Goal: Task Accomplishment & Management: Complete application form

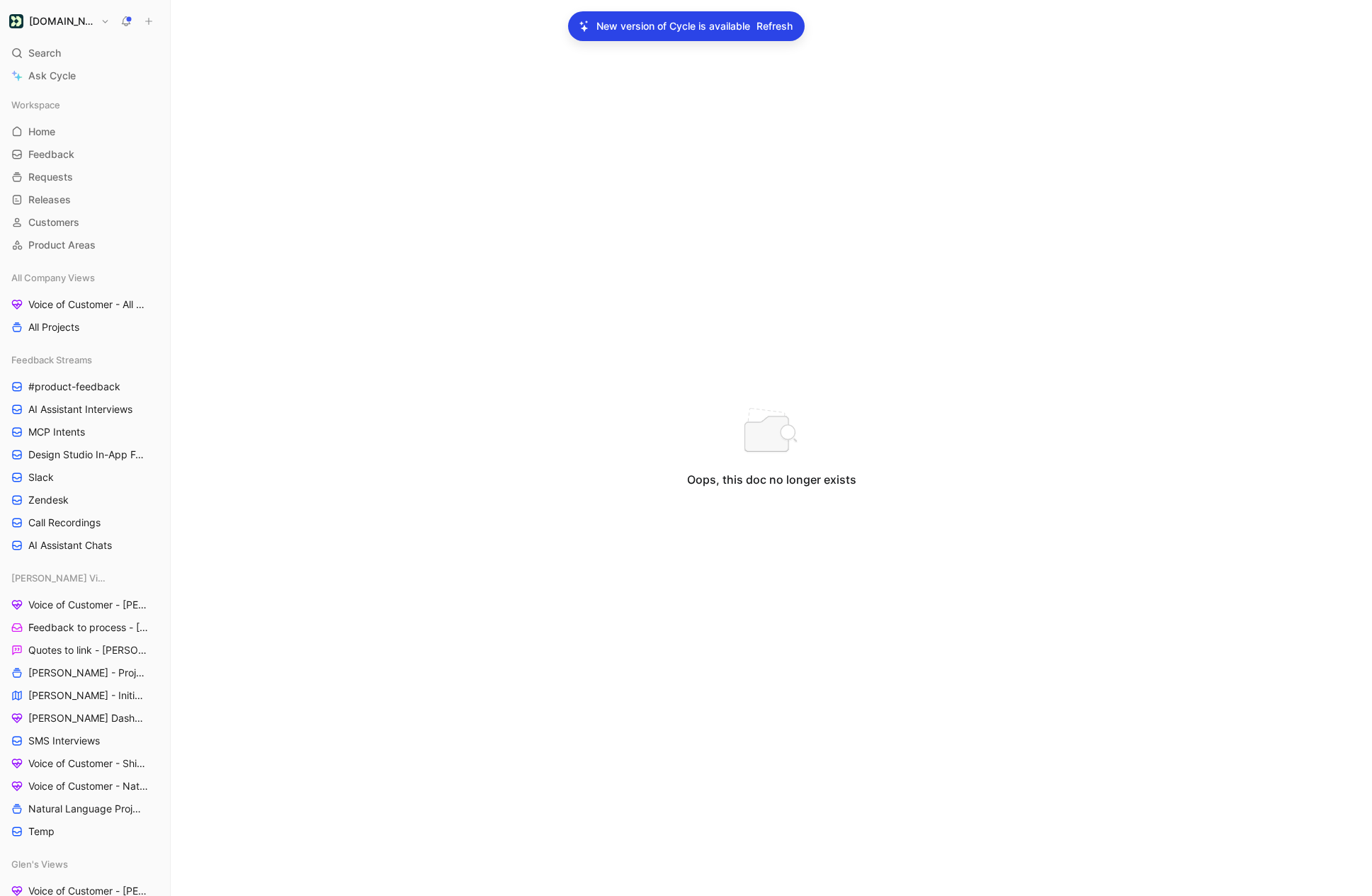
click at [770, 29] on span "Refresh" at bounding box center [774, 27] width 36 height 17
click at [53, 128] on span "Home" at bounding box center [42, 132] width 27 height 14
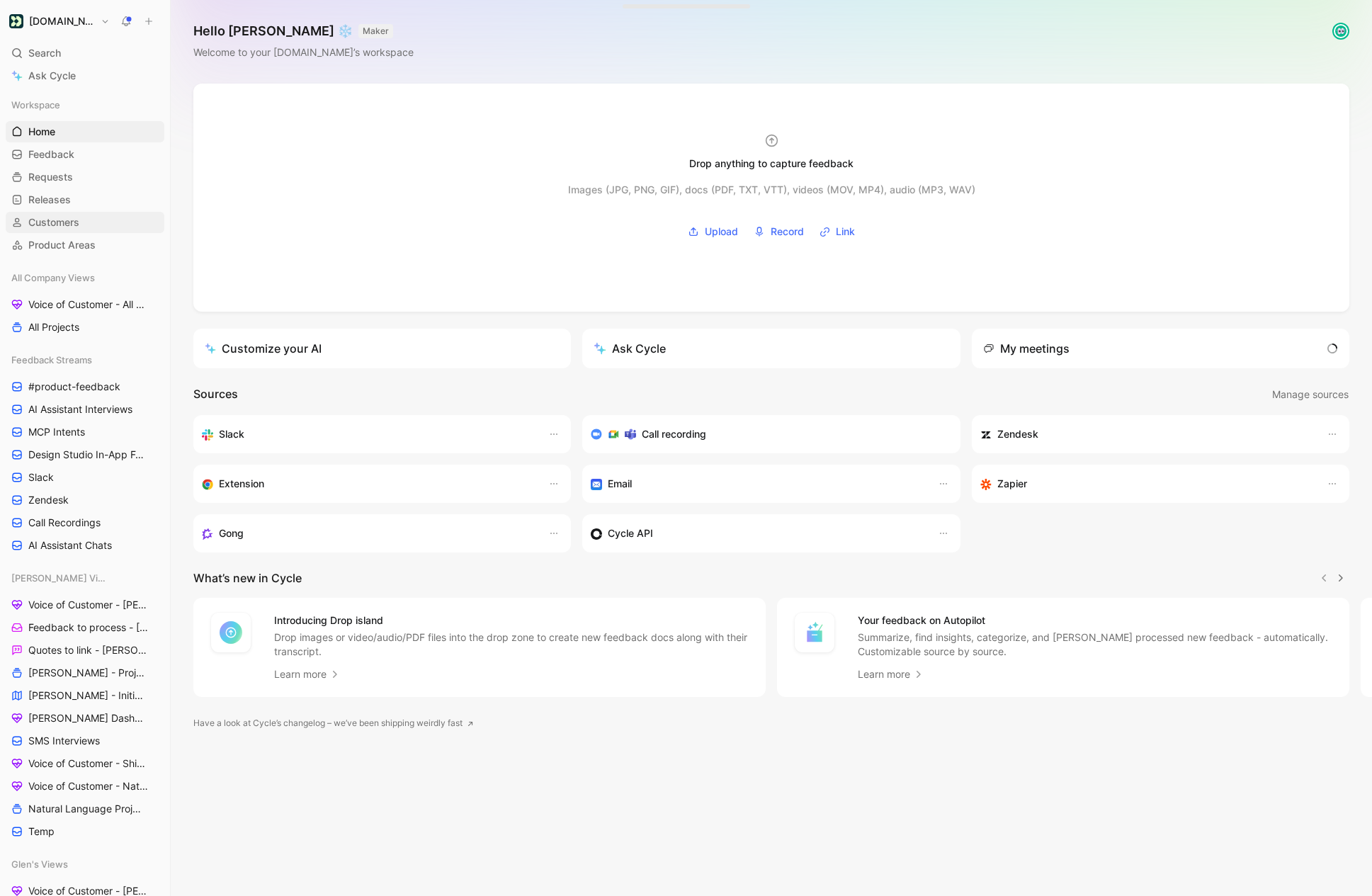
click at [87, 215] on link "Customers" at bounding box center [85, 222] width 158 height 21
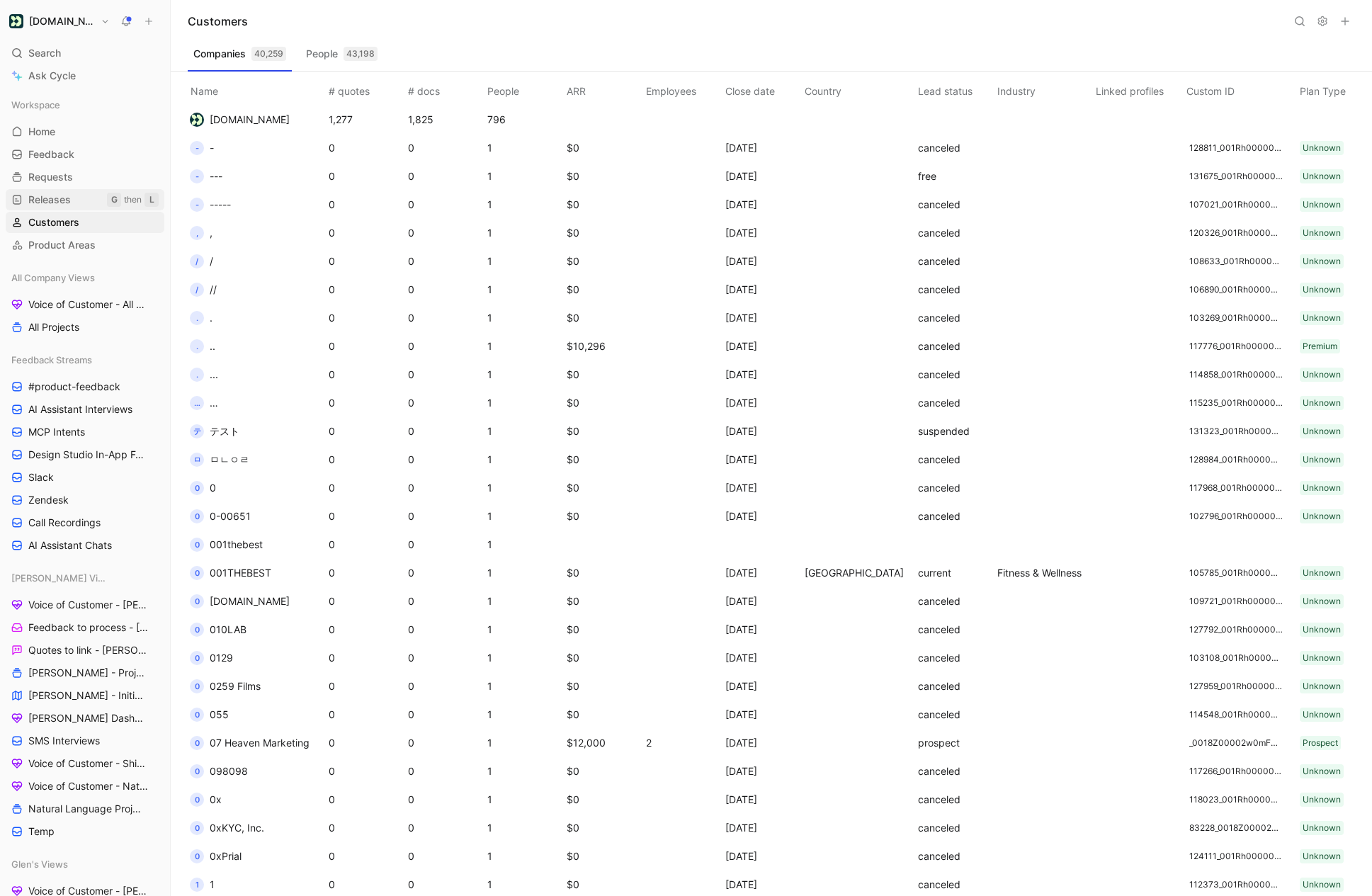
click at [55, 193] on span "Releases" at bounding box center [49, 200] width 42 height 14
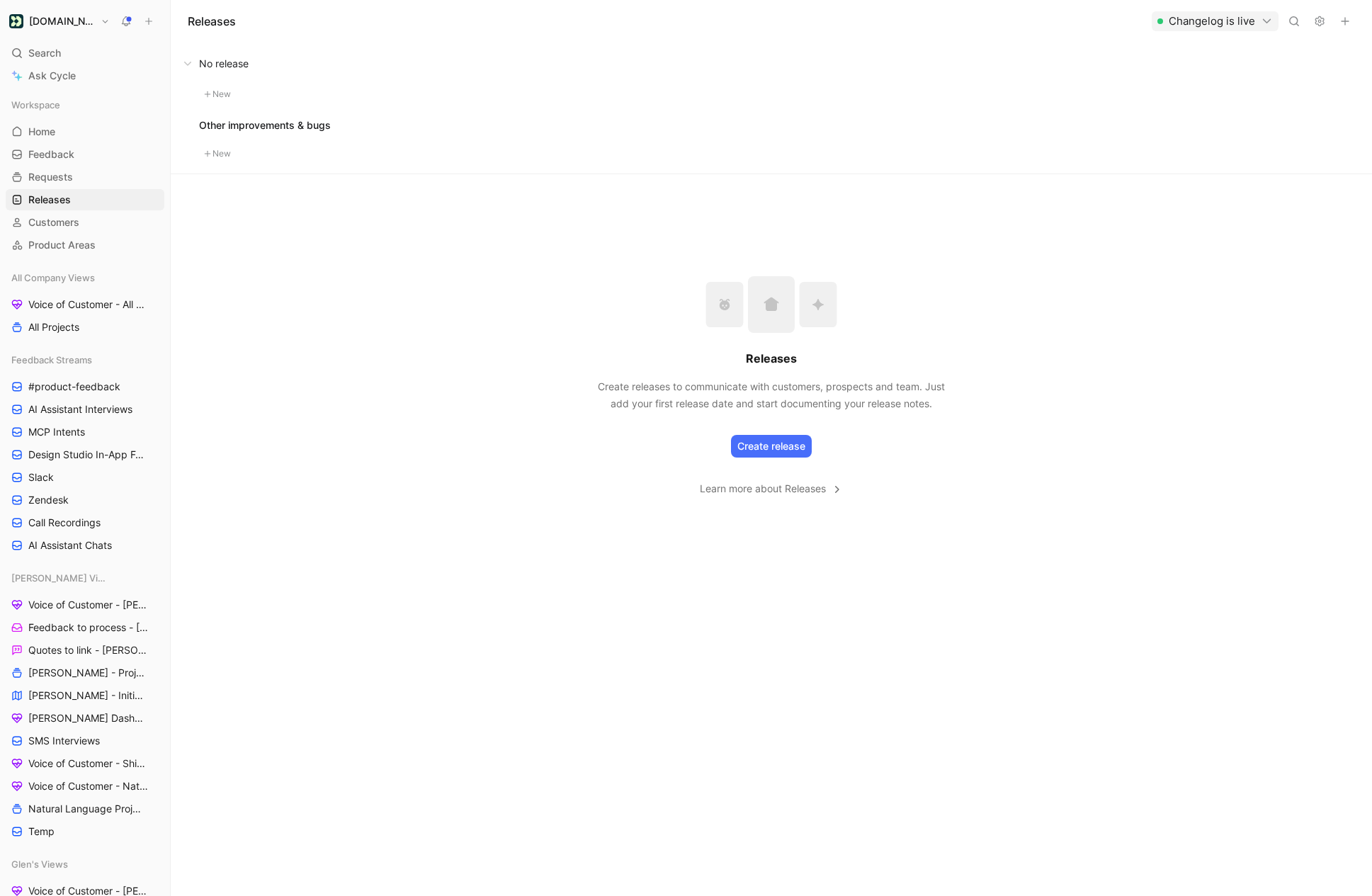
click at [776, 449] on button "Create release" at bounding box center [771, 446] width 81 height 23
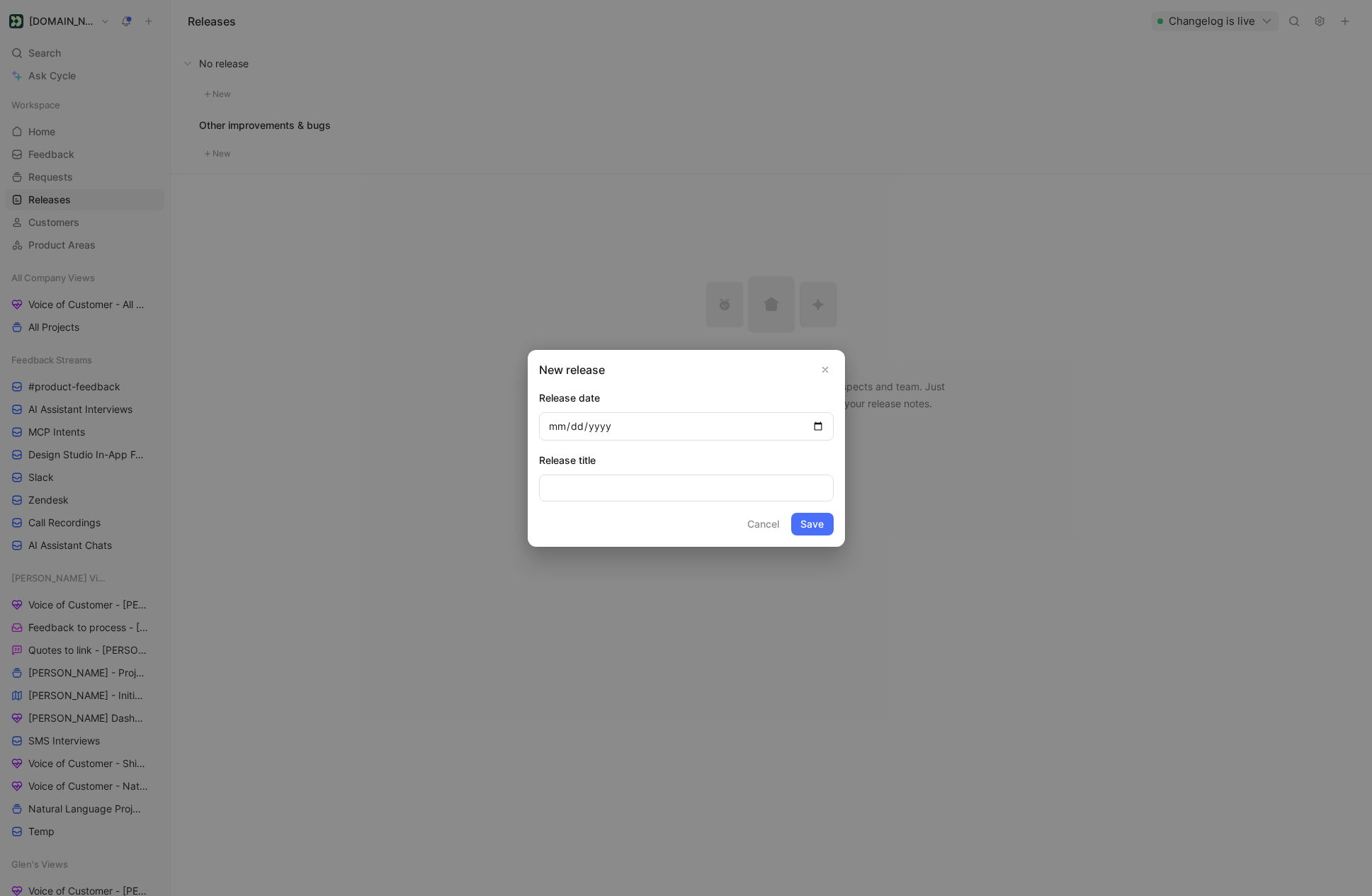
click at [818, 430] on input "date" at bounding box center [686, 426] width 295 height 28
type input "[DATE]"
click at [599, 494] on input at bounding box center [686, 488] width 295 height 27
type input "Example/Test Release"
click at [812, 527] on button "Save" at bounding box center [813, 524] width 42 height 23
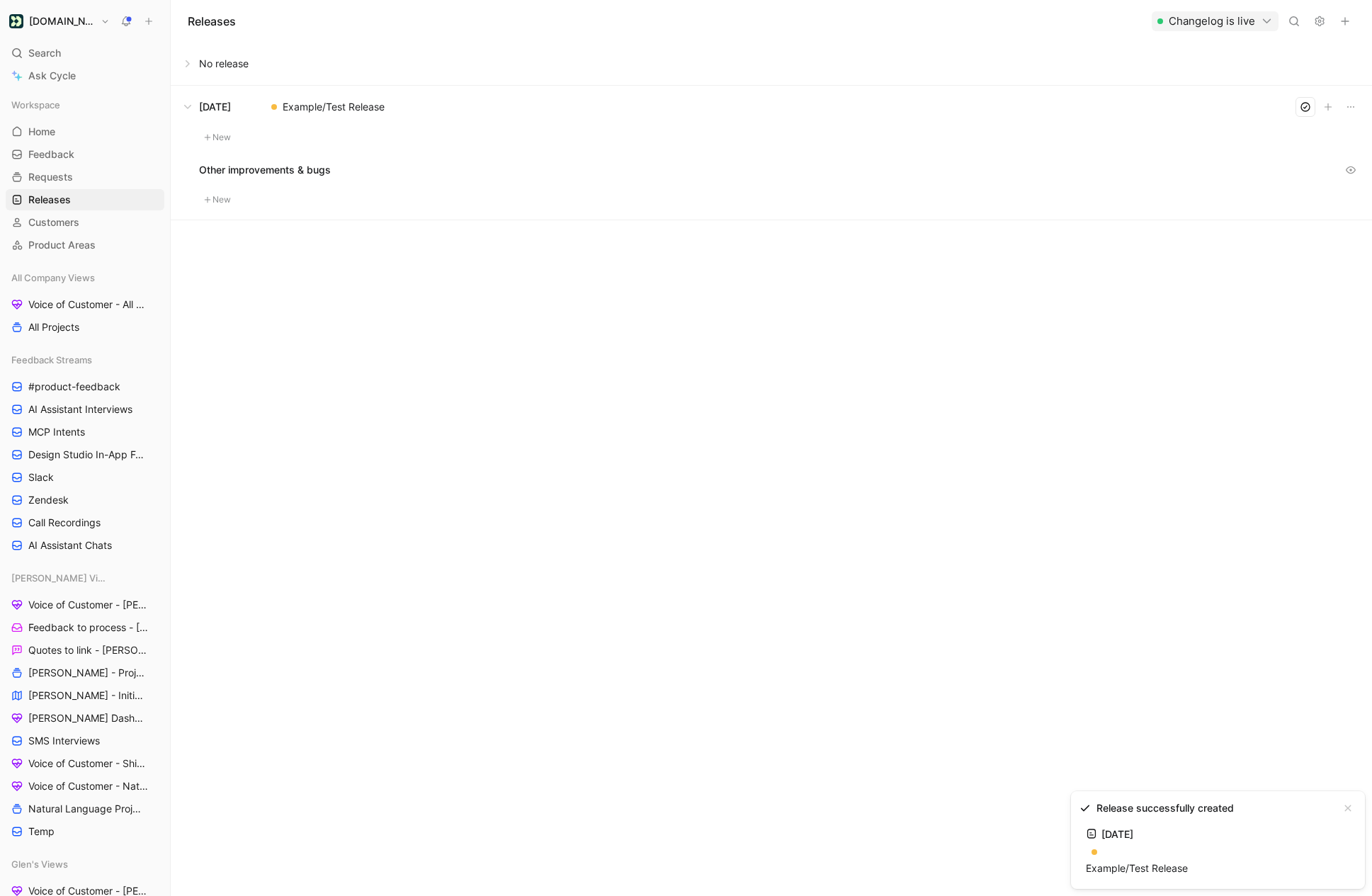
click at [301, 106] on button at bounding box center [770, 107] width 1199 height 42
click at [189, 110] on button at bounding box center [770, 107] width 1199 height 42
click at [230, 127] on button at bounding box center [770, 107] width 1199 height 42
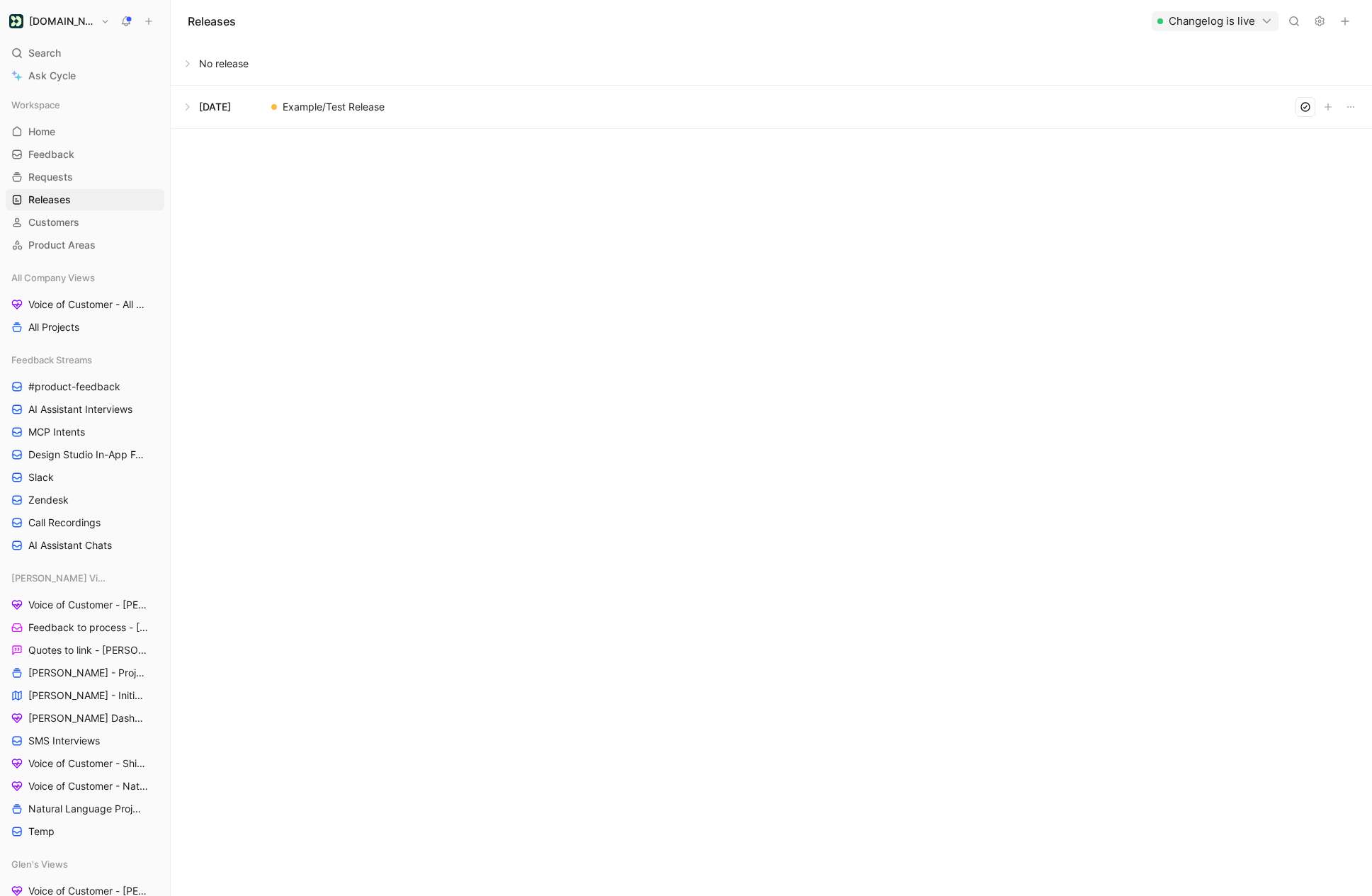
click at [197, 106] on button at bounding box center [770, 107] width 1199 height 42
click at [223, 138] on button "New" at bounding box center [217, 137] width 37 height 17
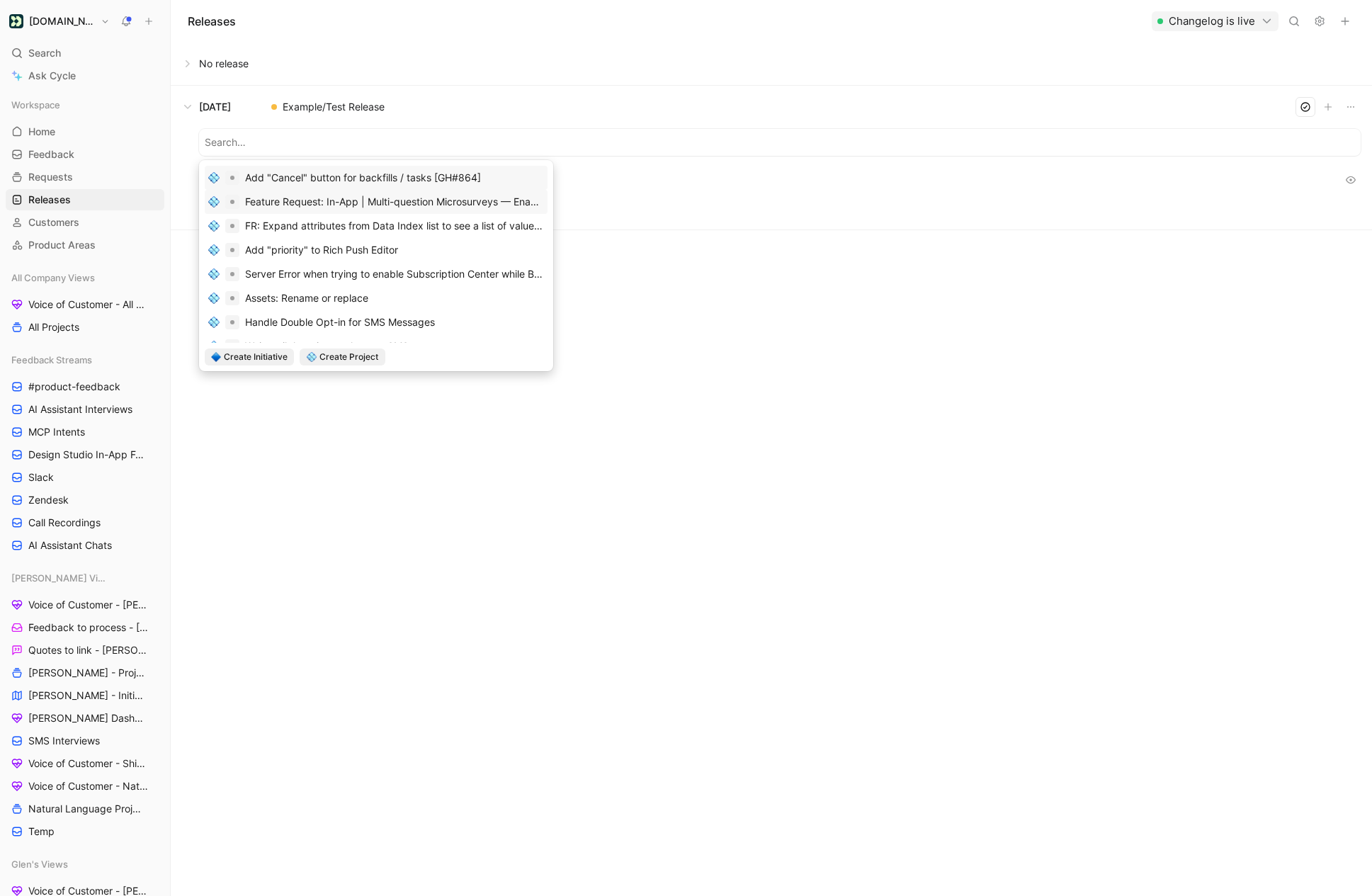
click at [331, 204] on div "Feature Request: In-App | Multi-question Microsurveys — Enable dynamic properti…" at bounding box center [394, 202] width 299 height 17
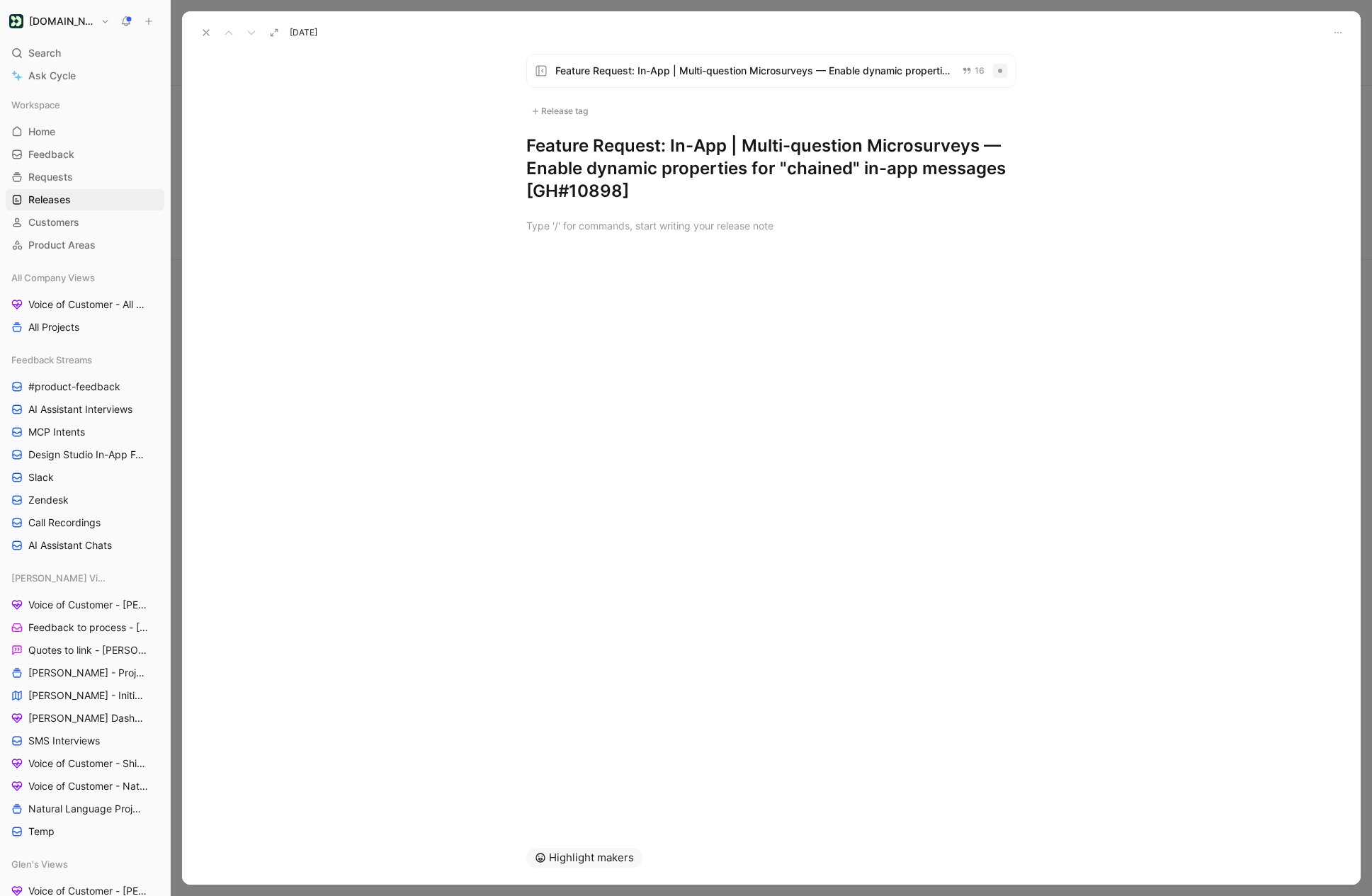
click at [198, 29] on button at bounding box center [206, 32] width 20 height 20
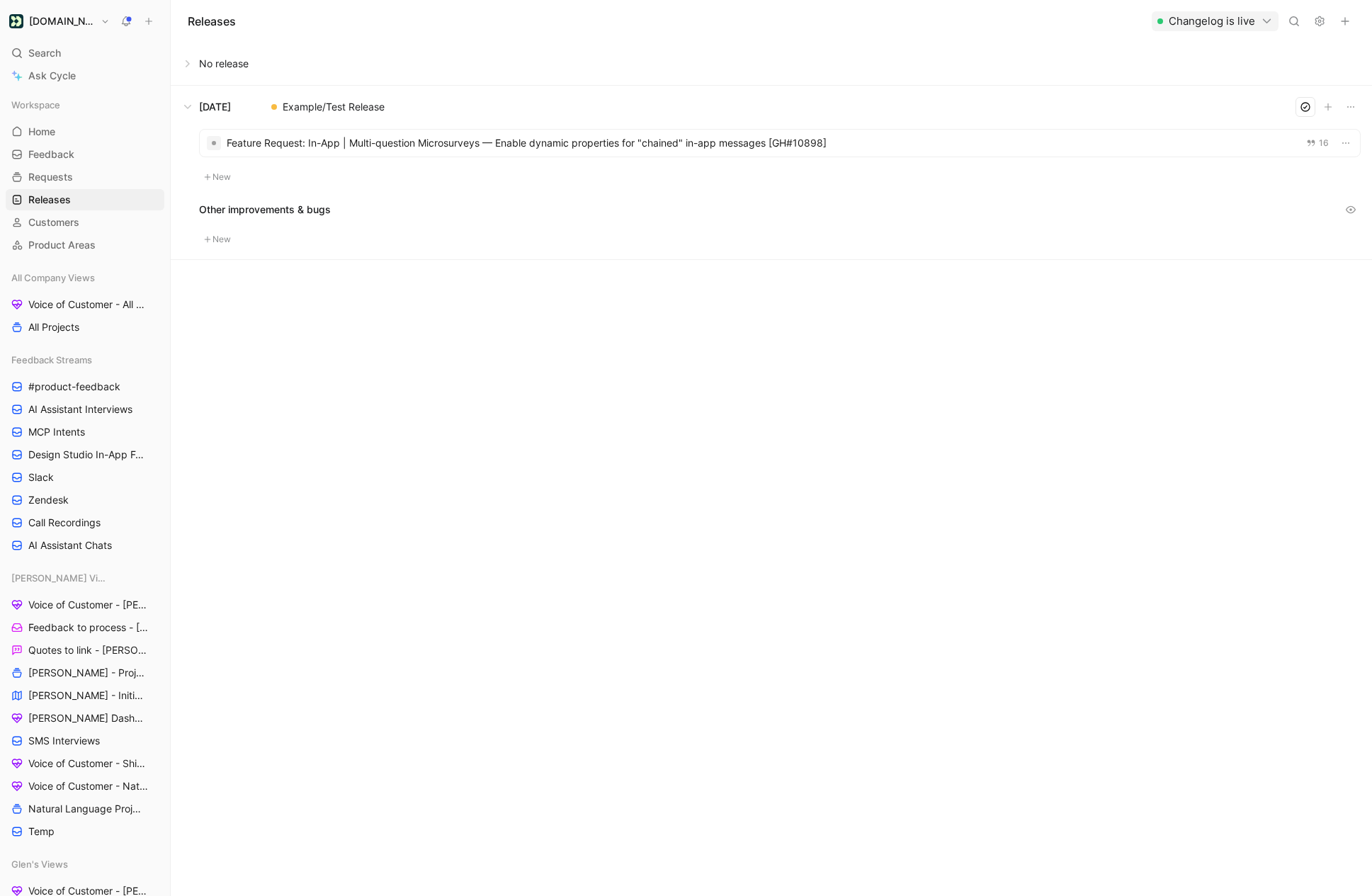
click at [1206, 23] on button "Changelog is live" at bounding box center [1215, 20] width 127 height 20
click at [1124, 77] on span "Copy link" at bounding box center [1141, 71] width 43 height 12
click at [293, 105] on button at bounding box center [770, 107] width 1199 height 42
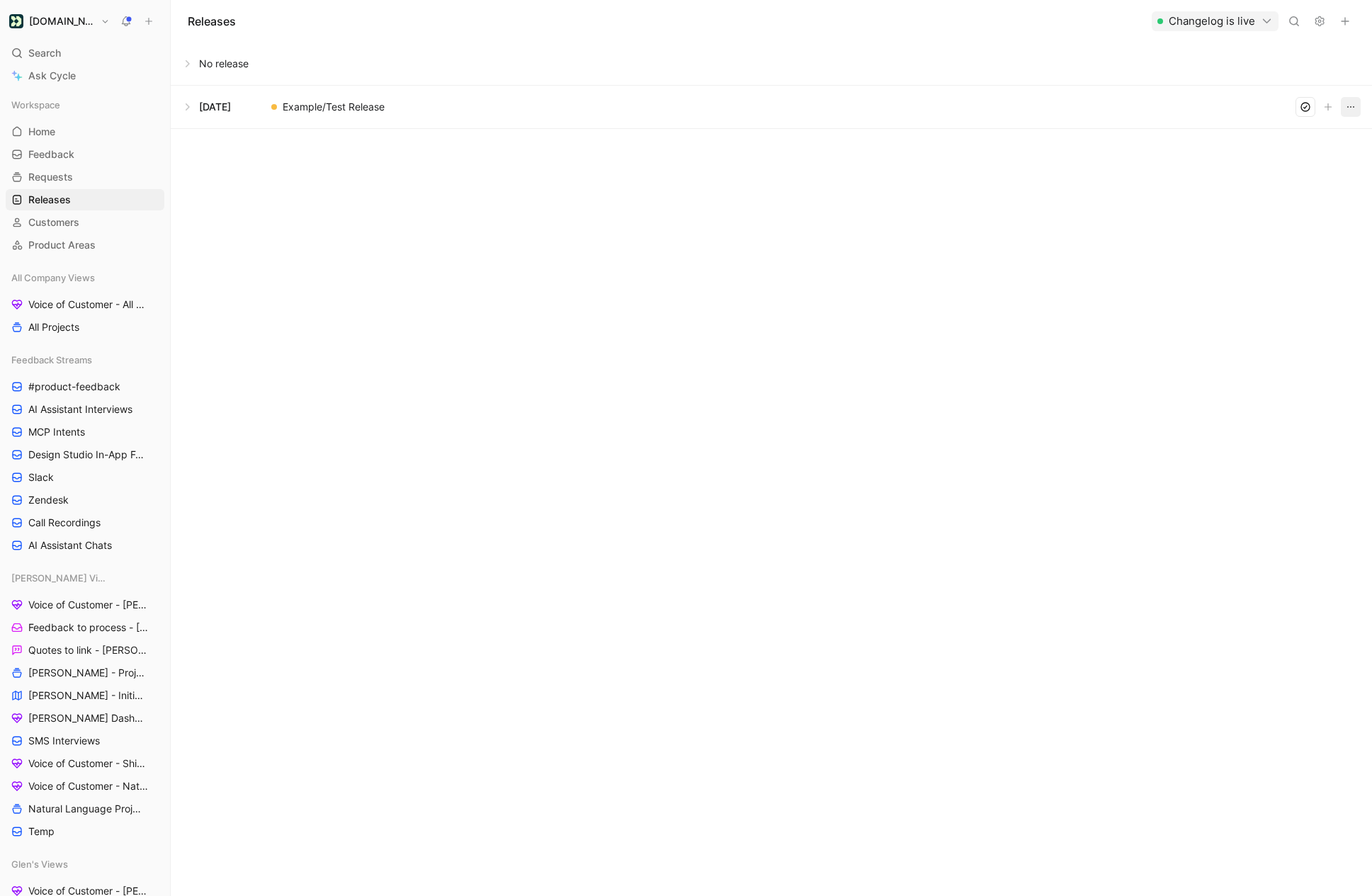
click at [1352, 104] on icon "button" at bounding box center [1351, 107] width 11 height 11
click at [1284, 150] on span "Edit release info" at bounding box center [1275, 155] width 74 height 12
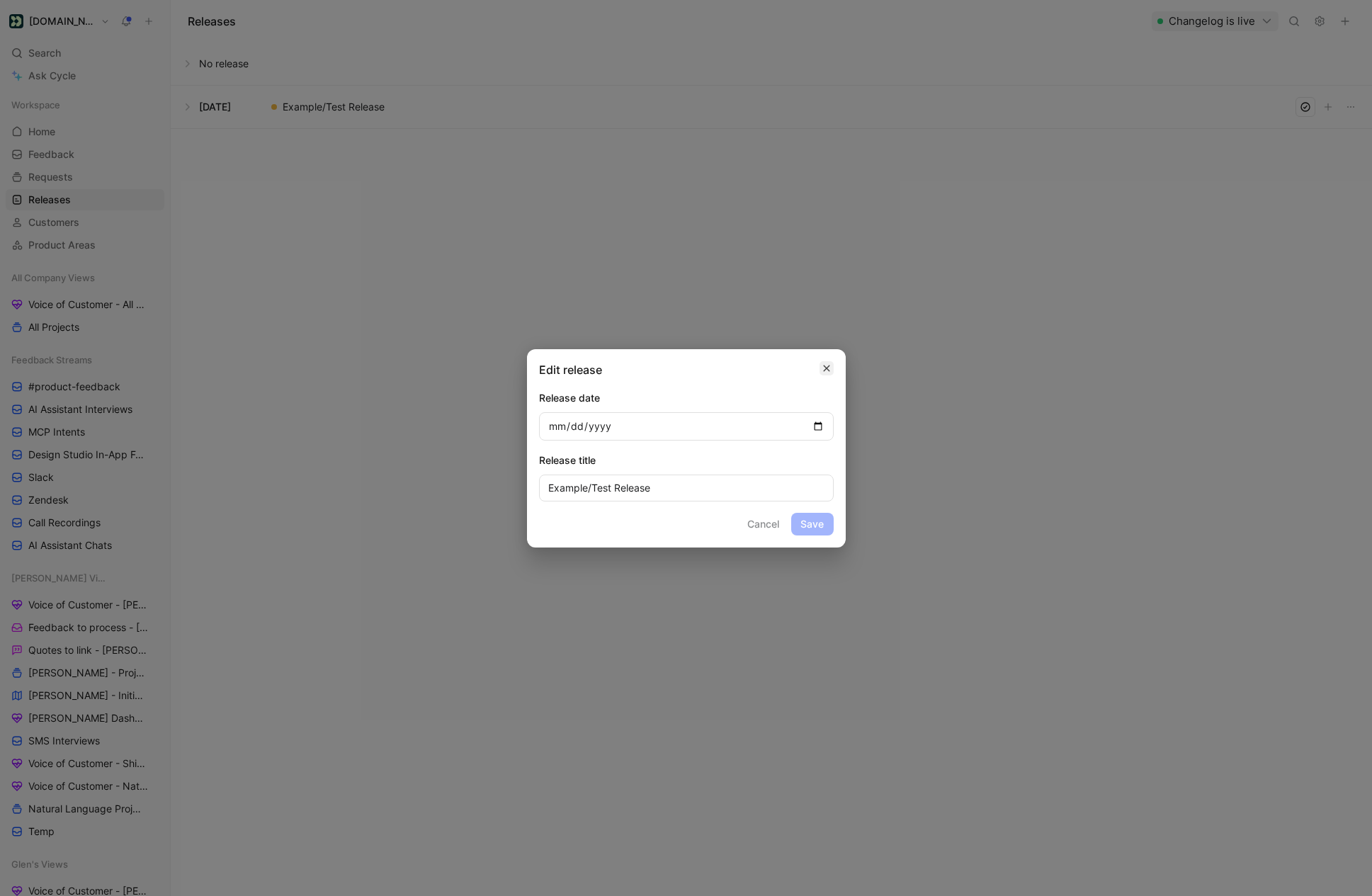
click at [828, 372] on icon "button" at bounding box center [826, 368] width 9 height 11
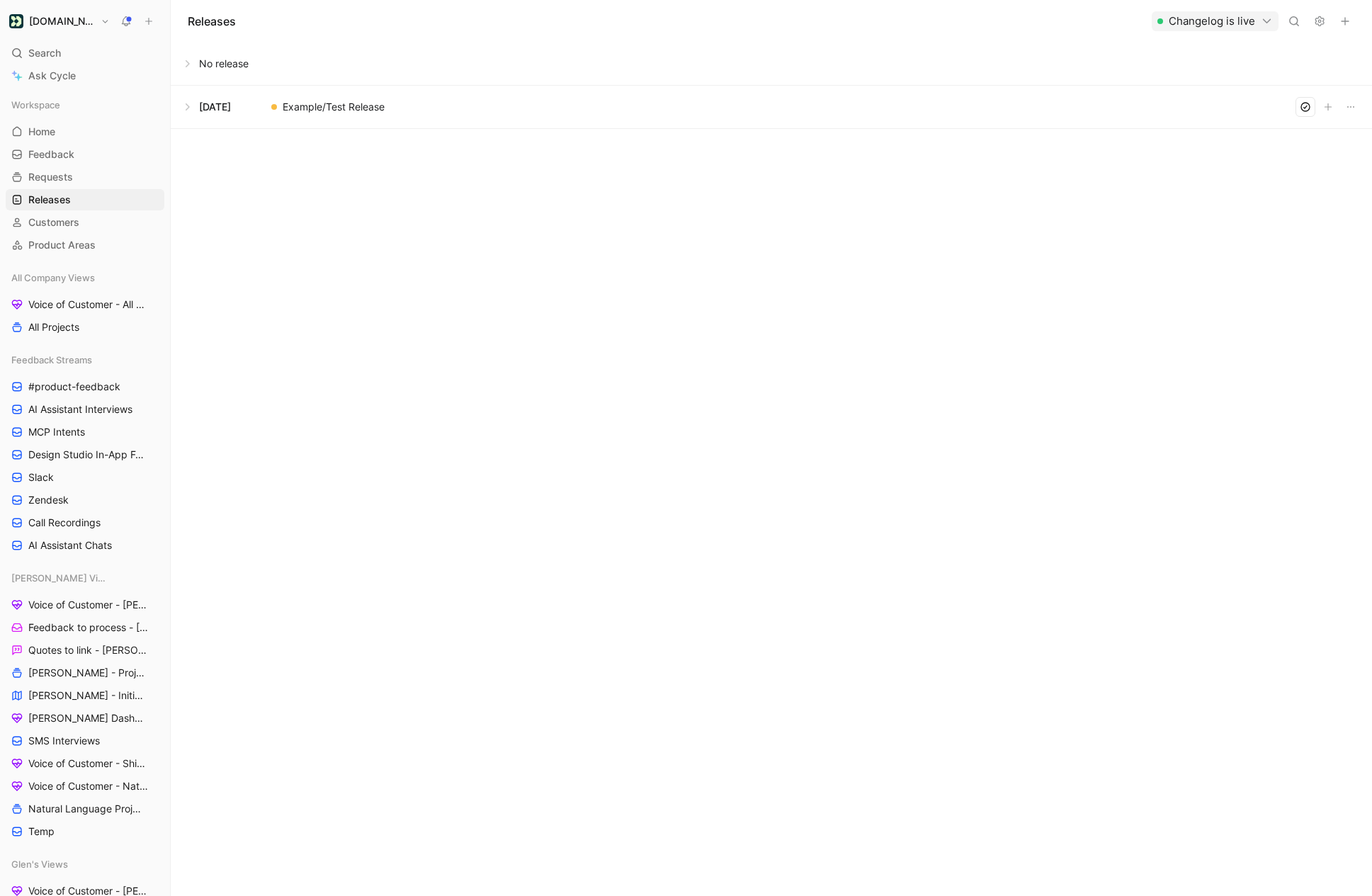
click at [558, 126] on button at bounding box center [770, 107] width 1199 height 42
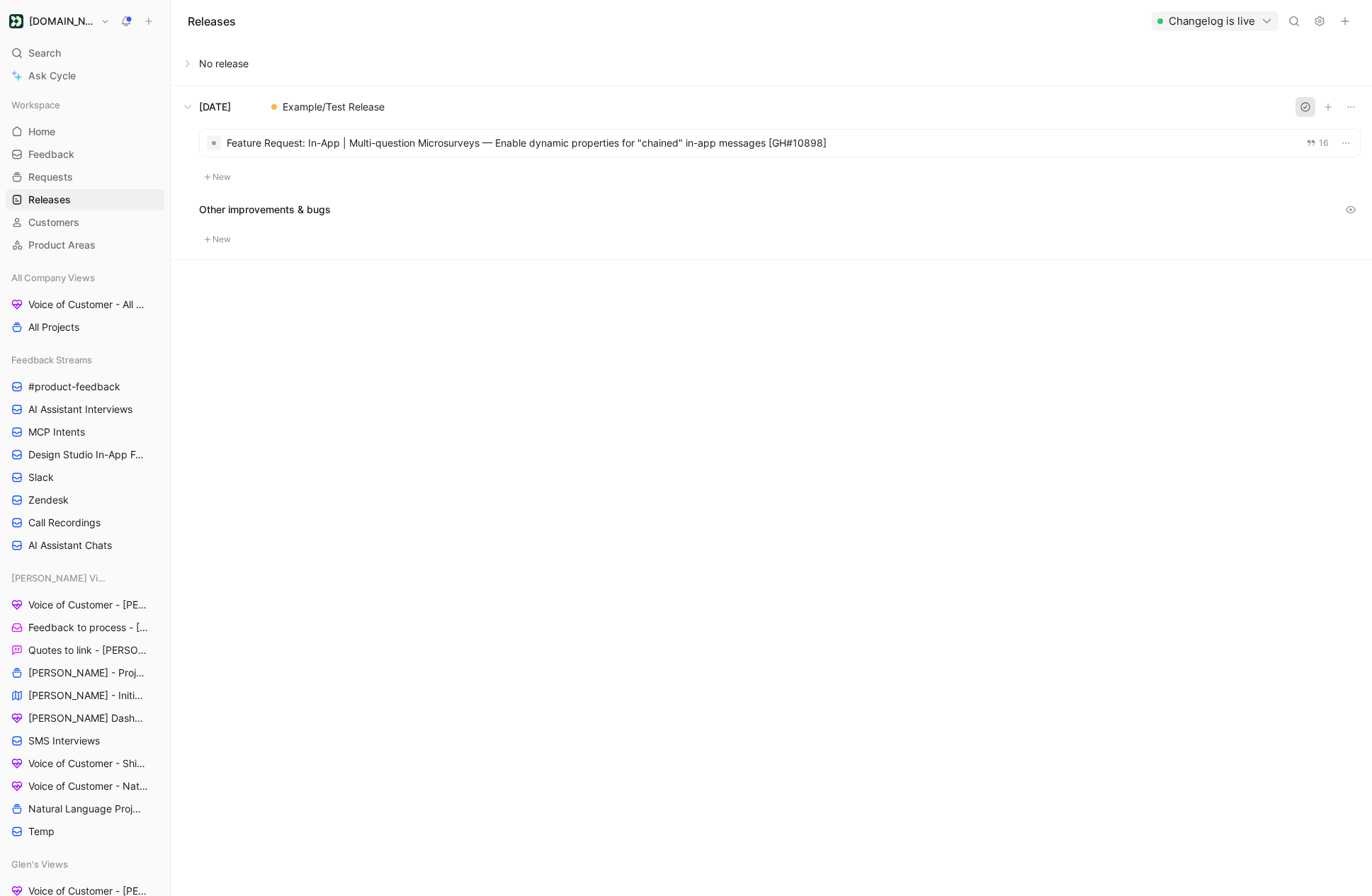
click at [1308, 109] on icon "button" at bounding box center [1305, 107] width 11 height 11
click at [391, 143] on div at bounding box center [780, 143] width 1160 height 27
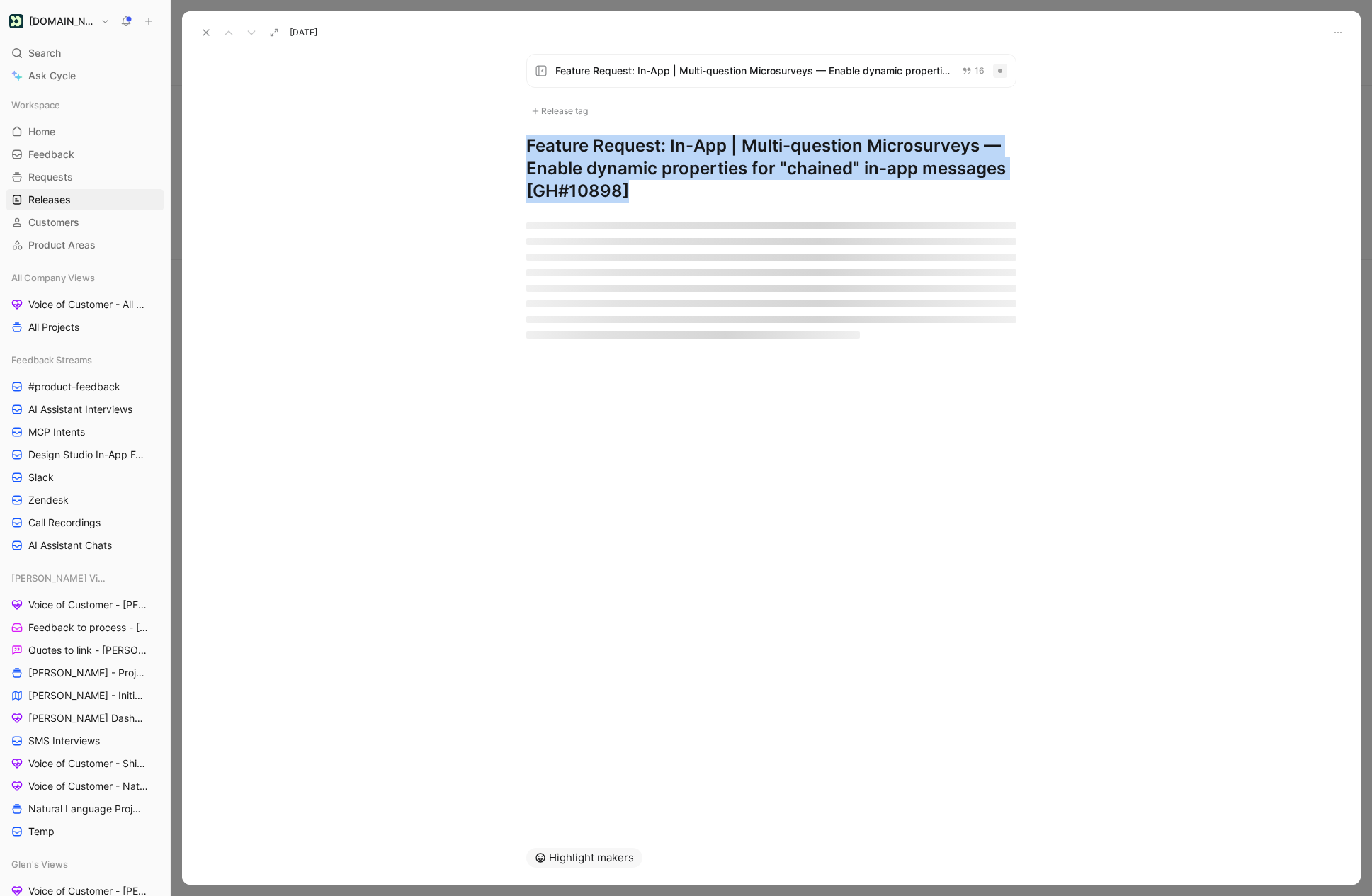
drag, startPoint x: 675, startPoint y: 188, endPoint x: 531, endPoint y: 128, distance: 156.0
click at [531, 128] on div "Feature Request: In-App | Multi-question Microsurveys — Enable dynamic properti…" at bounding box center [771, 129] width 544 height 149
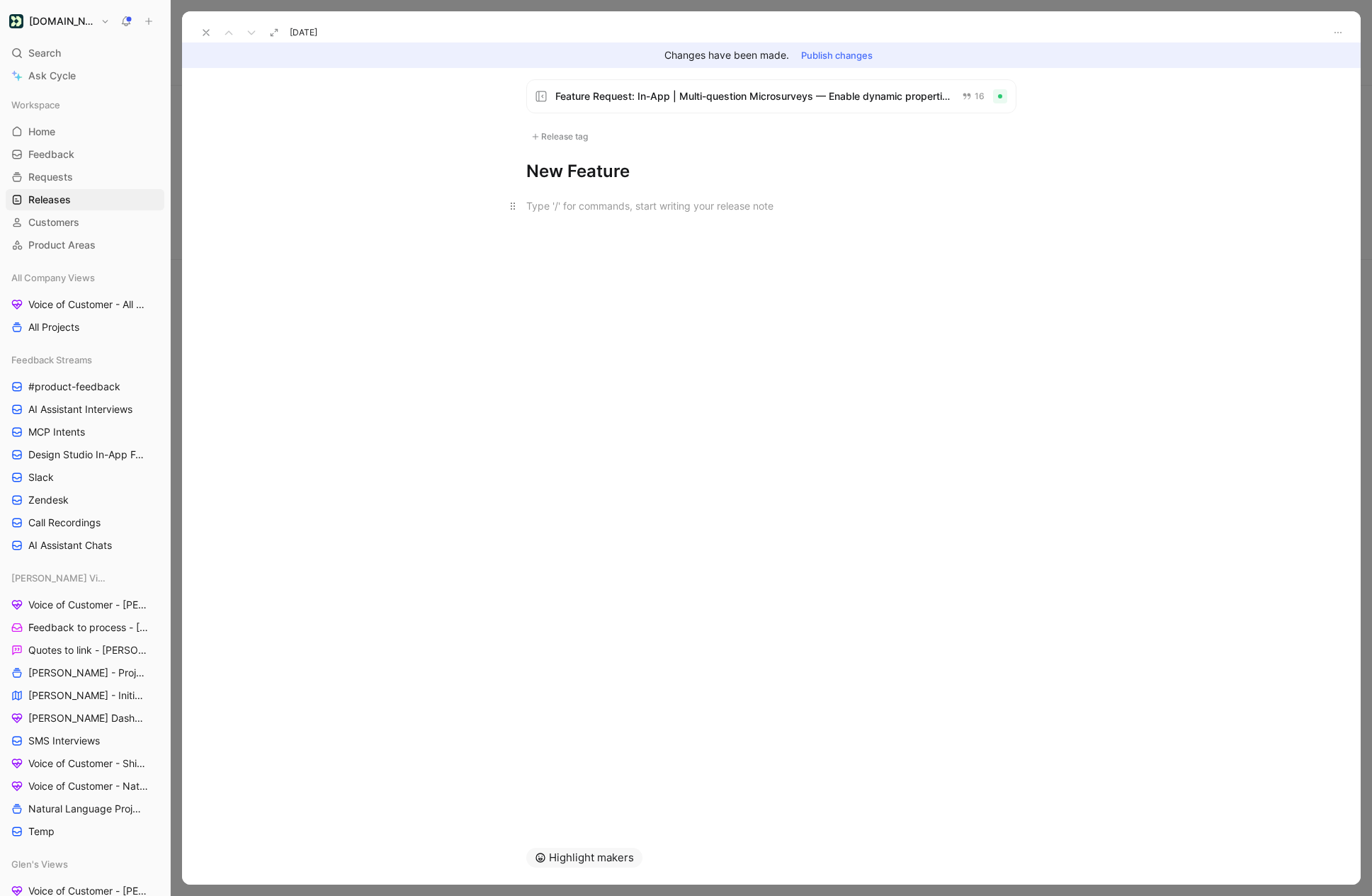
click at [559, 201] on div at bounding box center [771, 206] width 490 height 15
click at [575, 855] on button "Highlight makers" at bounding box center [584, 858] width 116 height 20
click at [570, 879] on div "Highlight makers" at bounding box center [771, 858] width 544 height 54
click at [570, 867] on div "Highlight makers" at bounding box center [771, 858] width 544 height 54
click at [570, 865] on button "Highlight makers" at bounding box center [584, 858] width 116 height 20
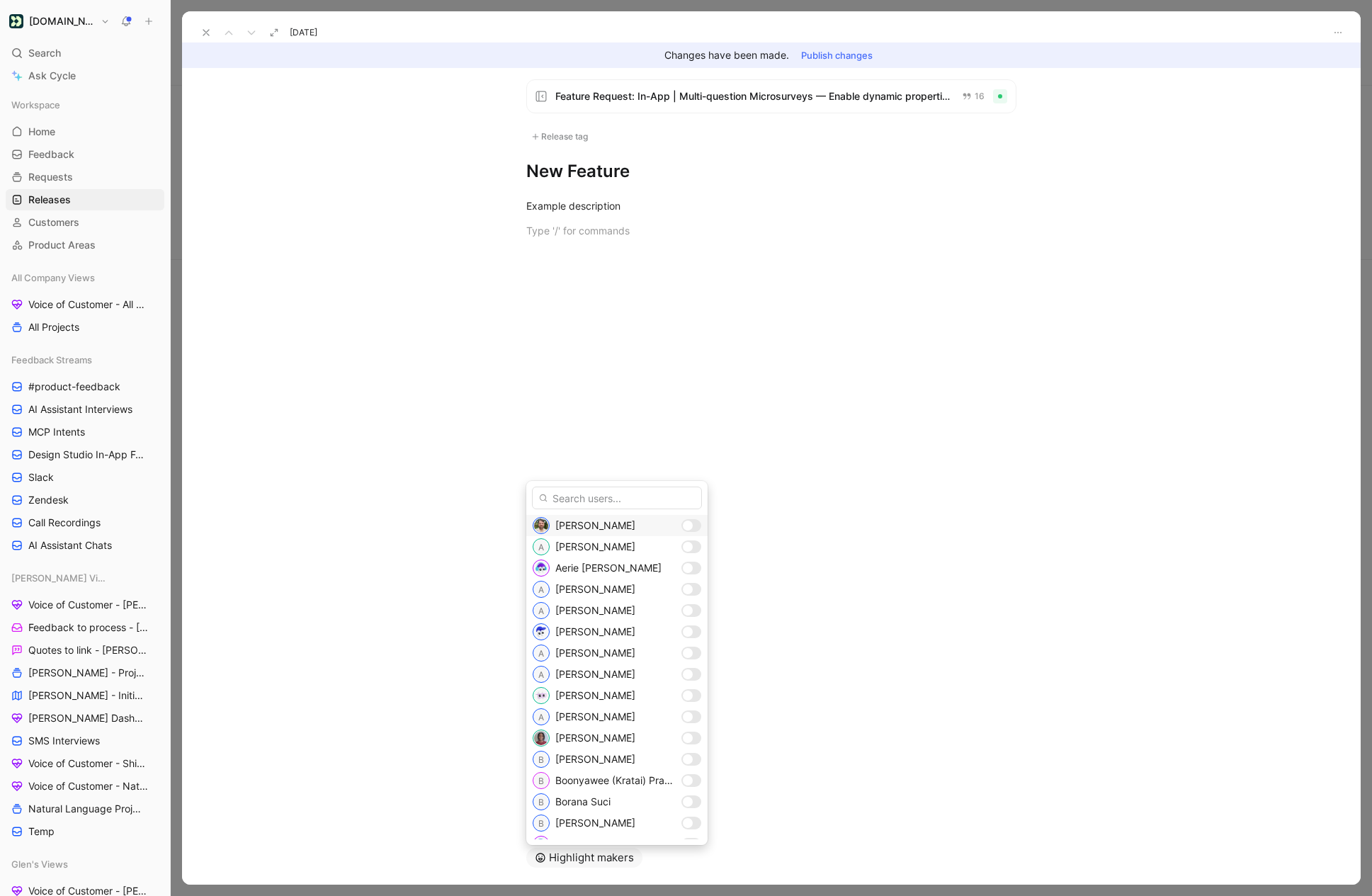
click at [698, 530] on div at bounding box center [691, 526] width 20 height 13
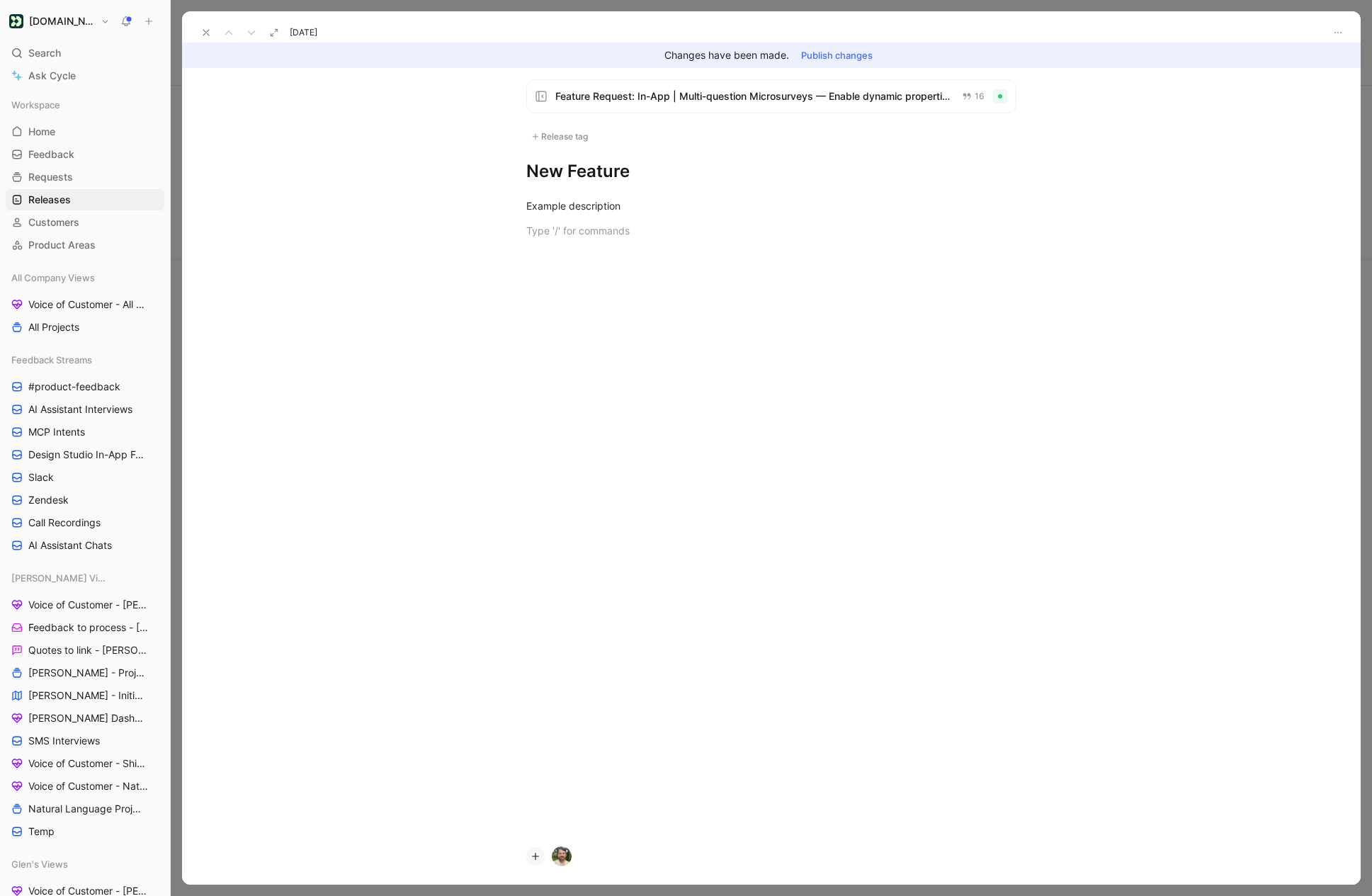
click at [555, 141] on div "Release tag" at bounding box center [559, 137] width 67 height 17
click at [542, 231] on input "Feature Edit" at bounding box center [540, 231] width 9 height 9
checkbox input "true"
click at [843, 58] on button "Publish changes" at bounding box center [836, 55] width 84 height 20
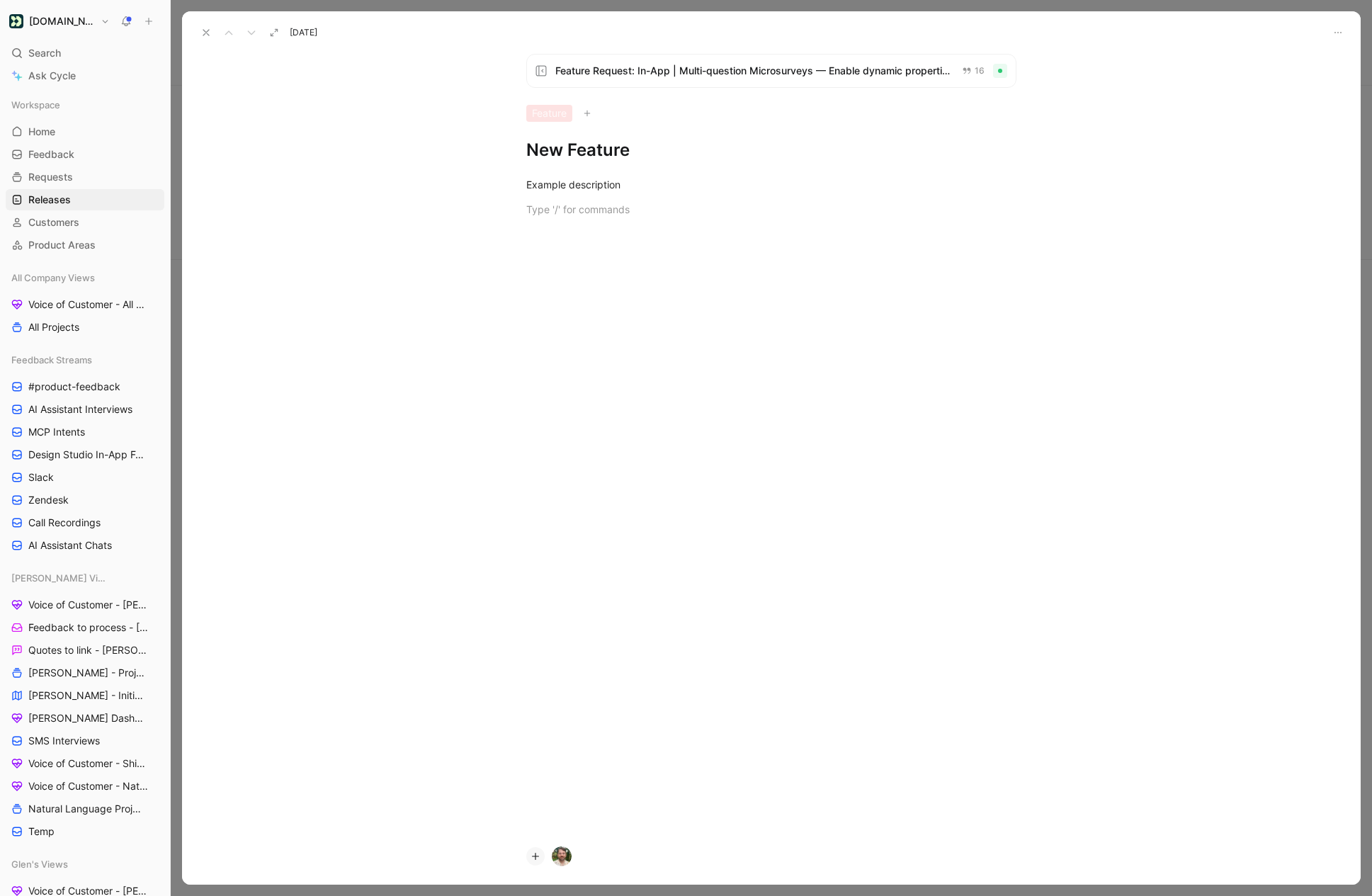
click at [201, 35] on icon at bounding box center [206, 32] width 11 height 11
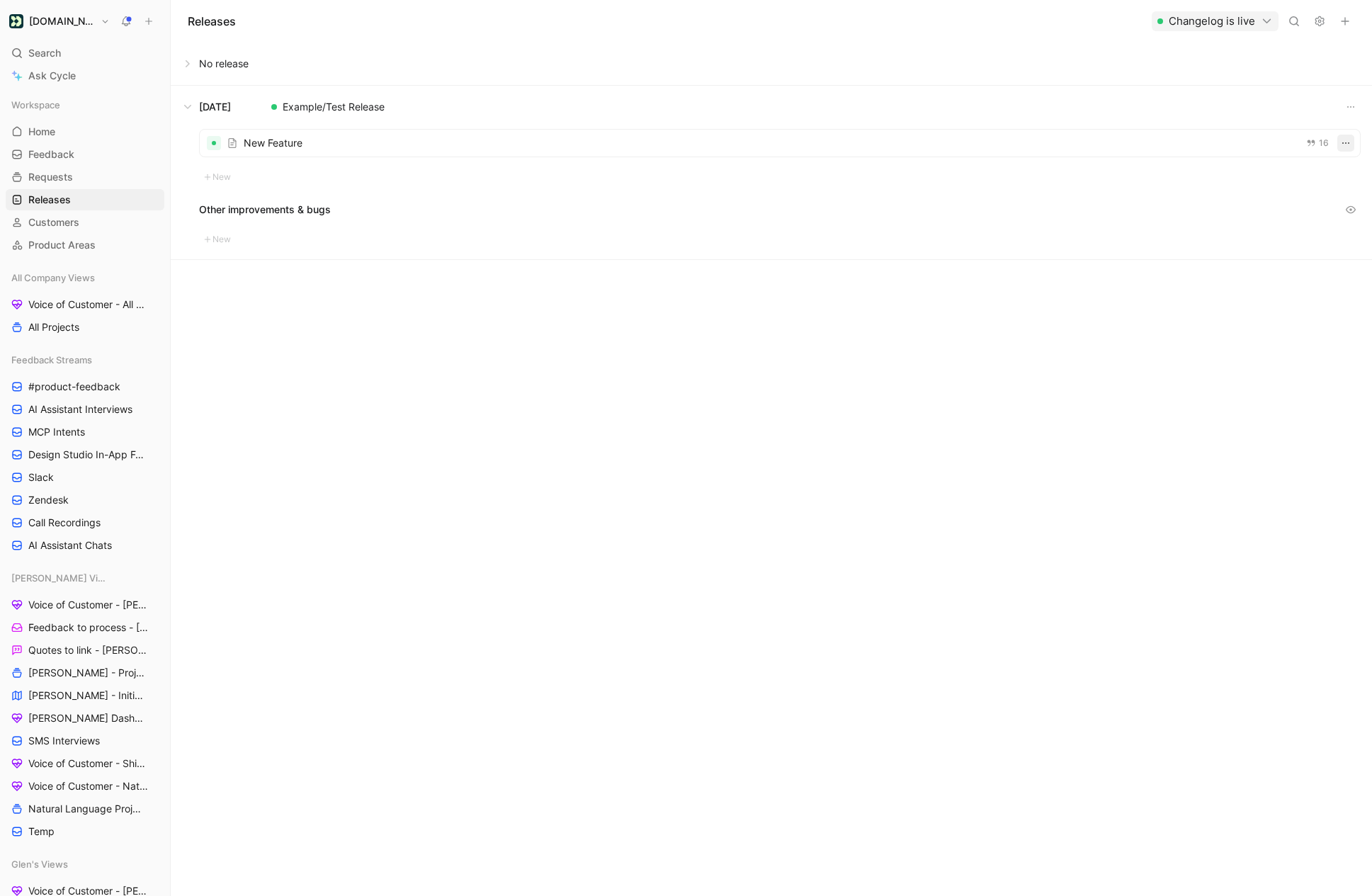
click at [1344, 146] on icon "button" at bounding box center [1345, 143] width 11 height 11
click at [1326, 135] on button "16" at bounding box center [1317, 143] width 28 height 16
click at [1357, 110] on button "button" at bounding box center [1350, 107] width 20 height 20
click at [1266, 118] on span "Share the news" at bounding box center [1273, 112] width 71 height 12
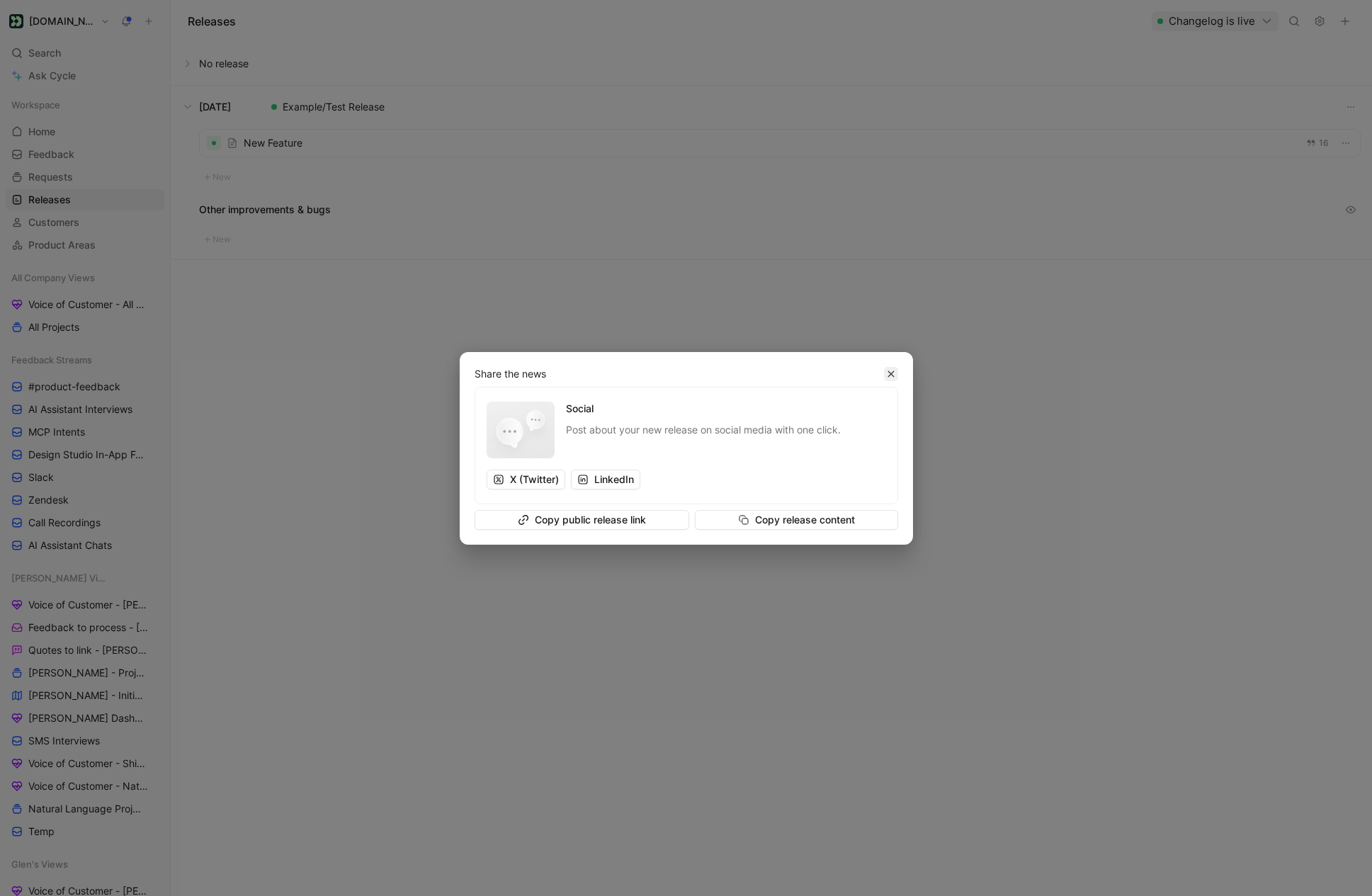
click at [893, 376] on icon "button" at bounding box center [890, 373] width 6 height 6
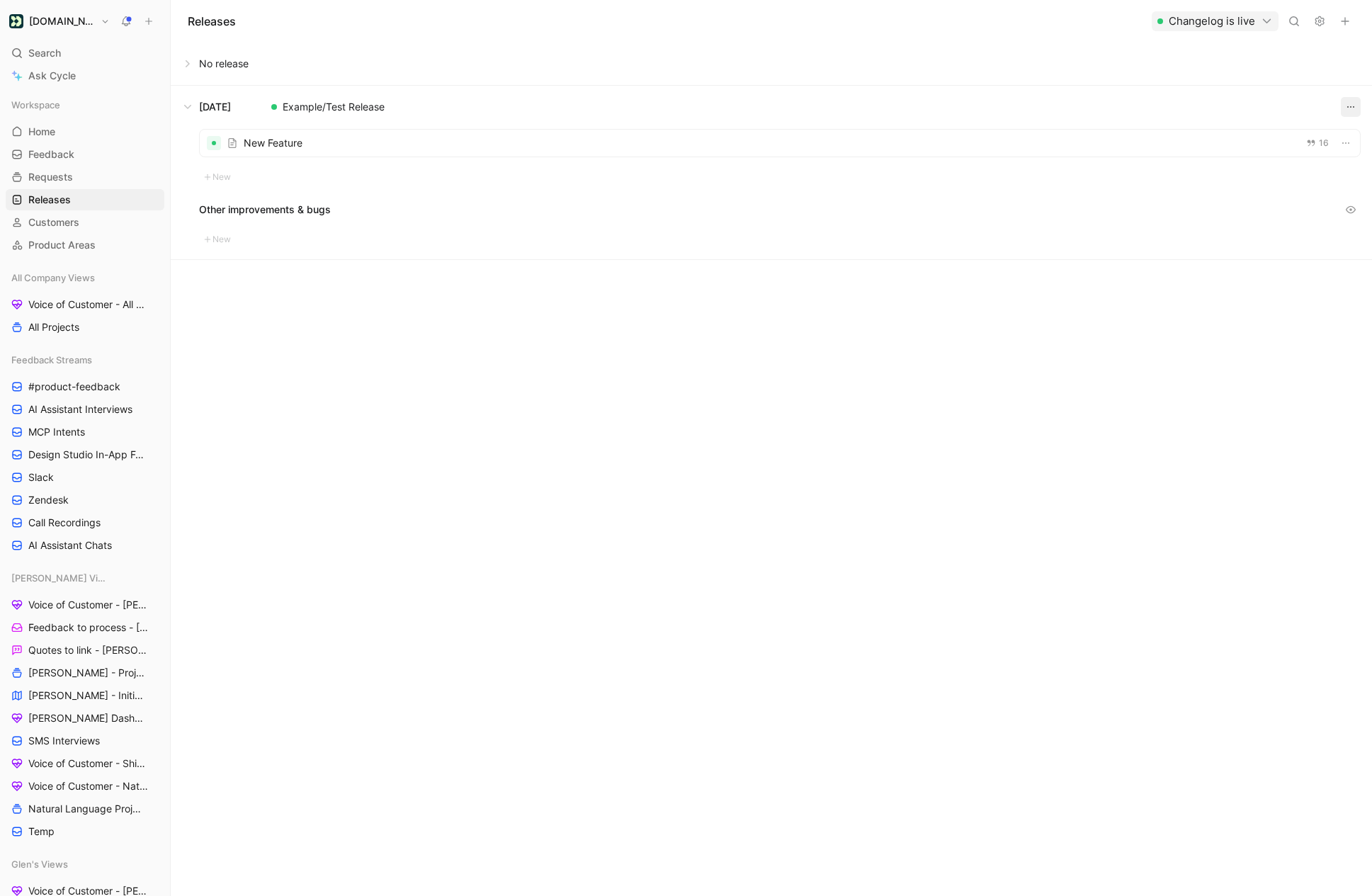
click at [1346, 109] on icon "button" at bounding box center [1351, 107] width 11 height 11
click at [1278, 155] on span "Unpublish" at bounding box center [1261, 155] width 46 height 12
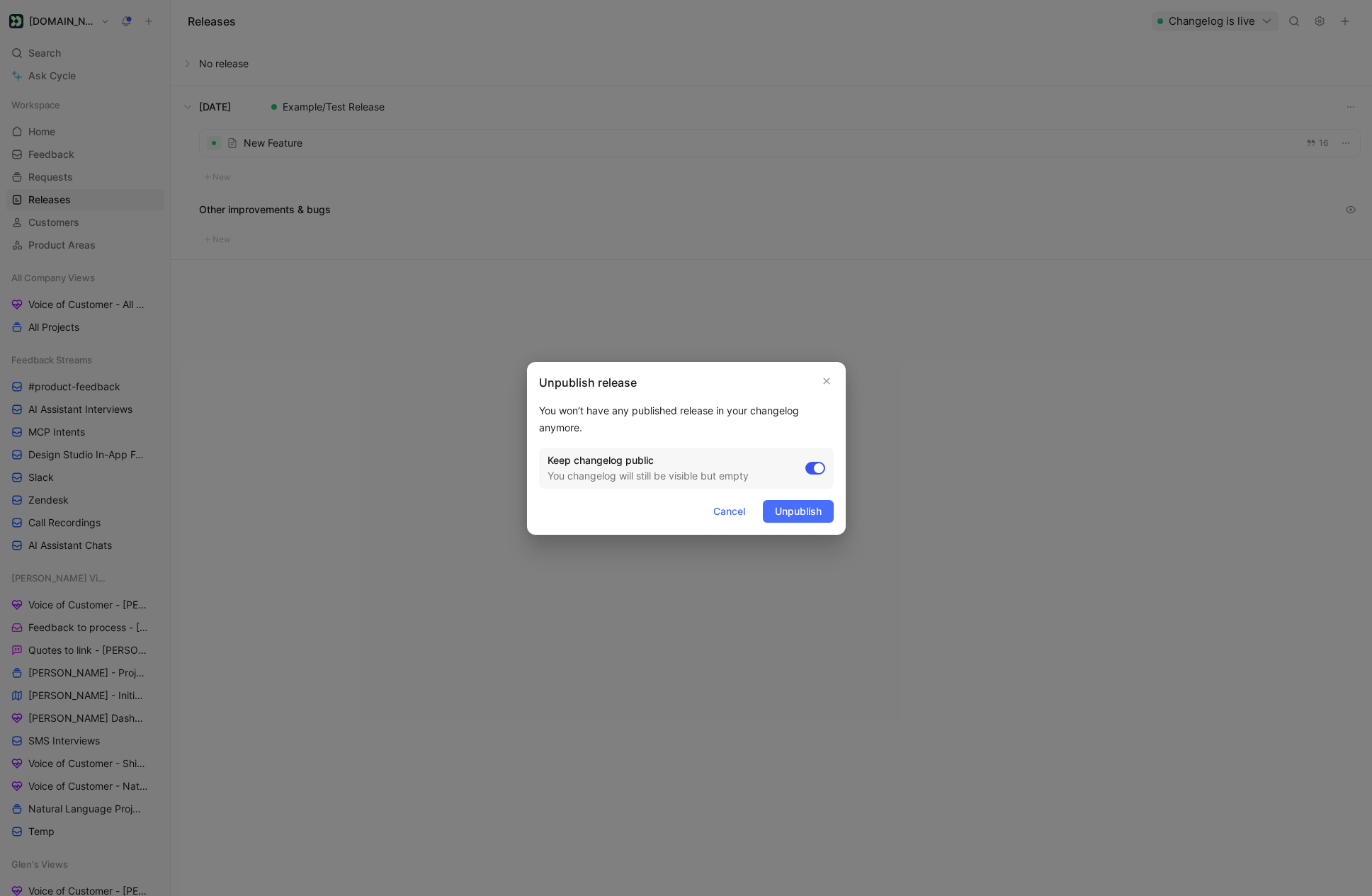
click at [813, 471] on div at bounding box center [815, 468] width 20 height 13
click at [0, 0] on input "checkbox" at bounding box center [0, 0] width 0 height 0
click at [817, 467] on div at bounding box center [815, 468] width 20 height 13
click at [0, 0] on input "checkbox" at bounding box center [0, 0] width 0 height 0
click at [802, 509] on span "Unpublish" at bounding box center [799, 512] width 47 height 17
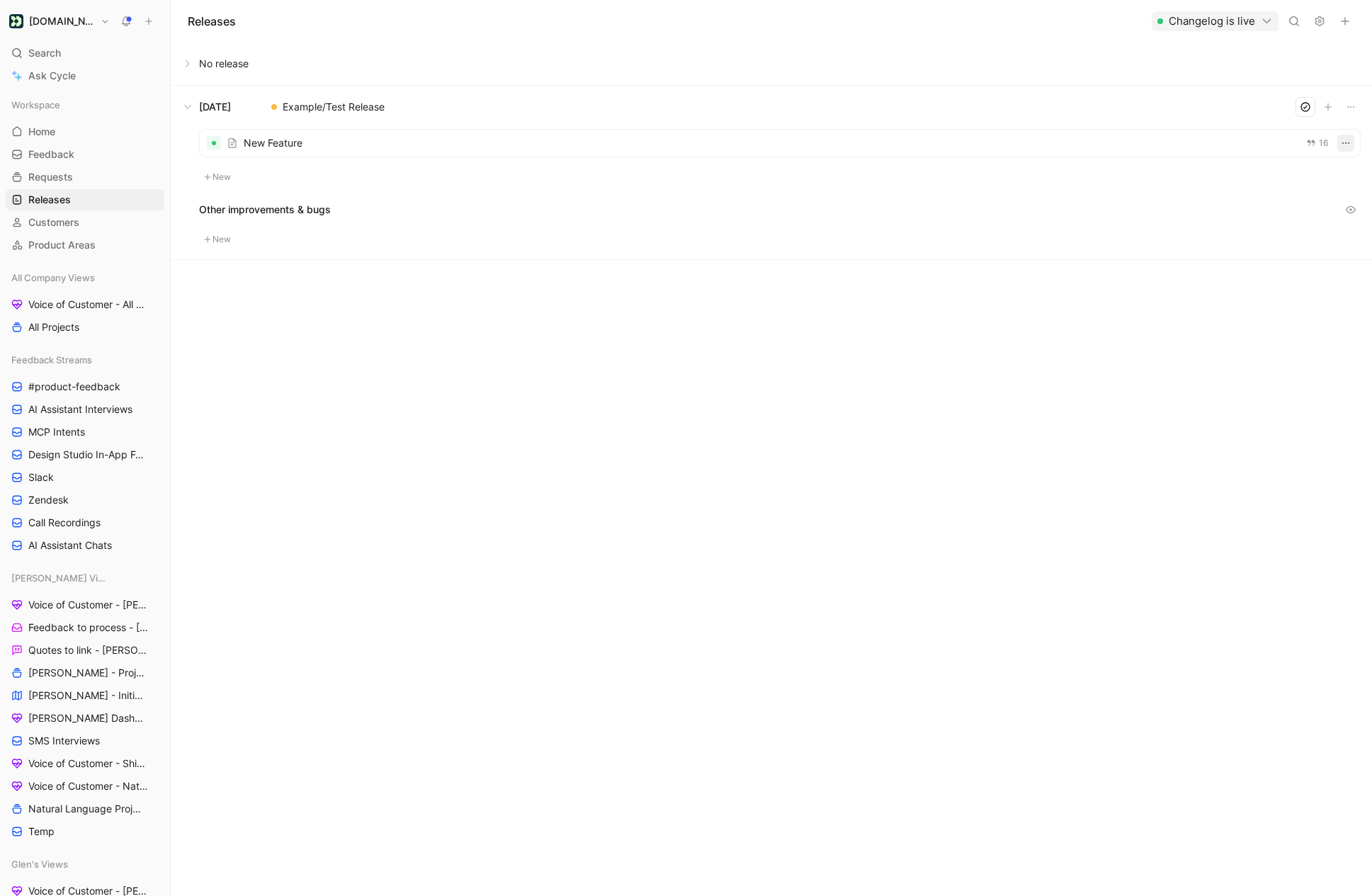
click at [1346, 141] on icon "button" at bounding box center [1345, 143] width 11 height 11
click at [1268, 221] on span "Delete" at bounding box center [1269, 215] width 30 height 12
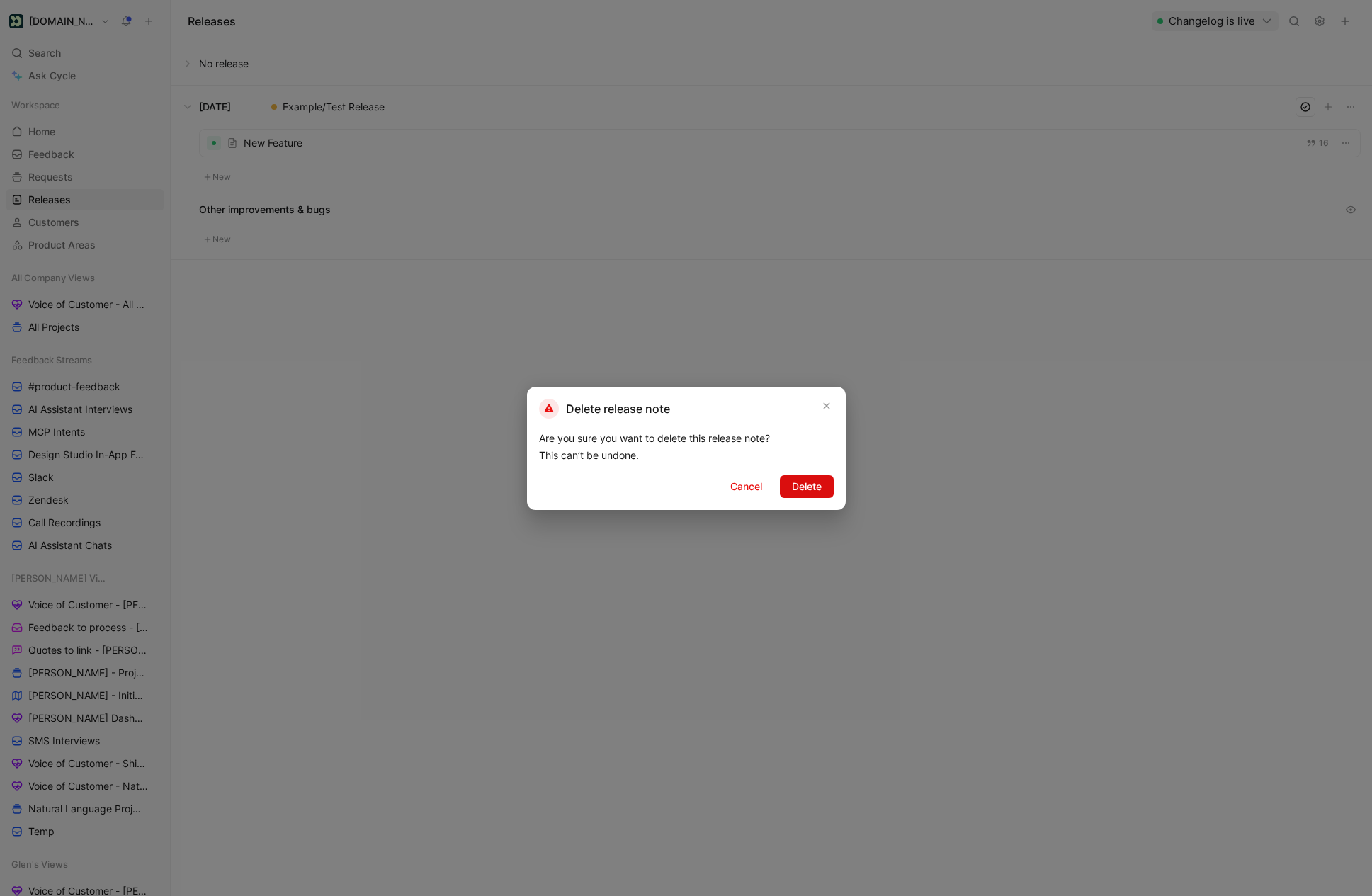
click at [821, 494] on button "Delete" at bounding box center [806, 486] width 54 height 23
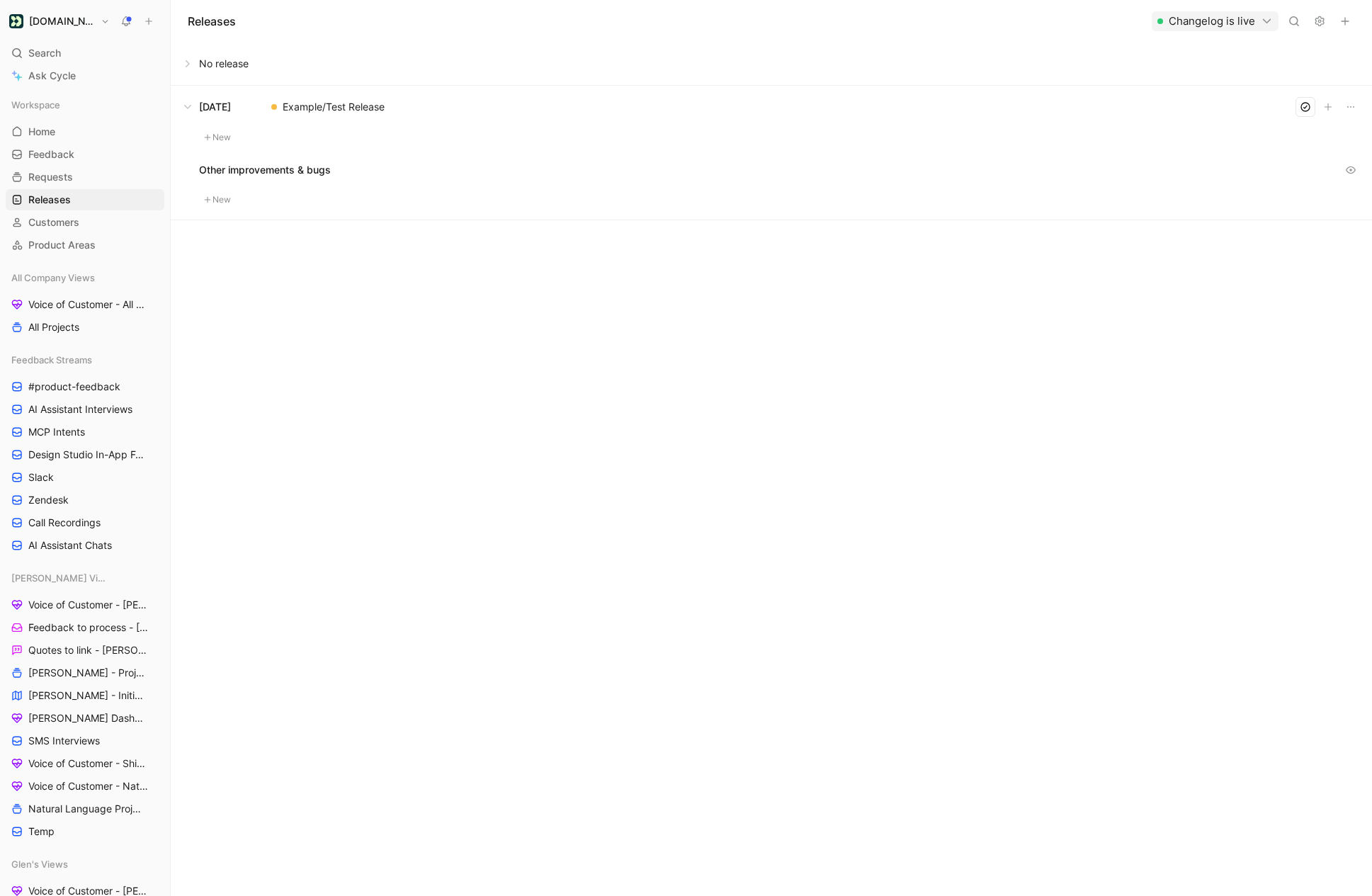
click at [186, 106] on button at bounding box center [770, 107] width 1199 height 42
click at [186, 62] on button at bounding box center [770, 64] width 1199 height 42
click at [235, 63] on button at bounding box center [770, 64] width 1199 height 42
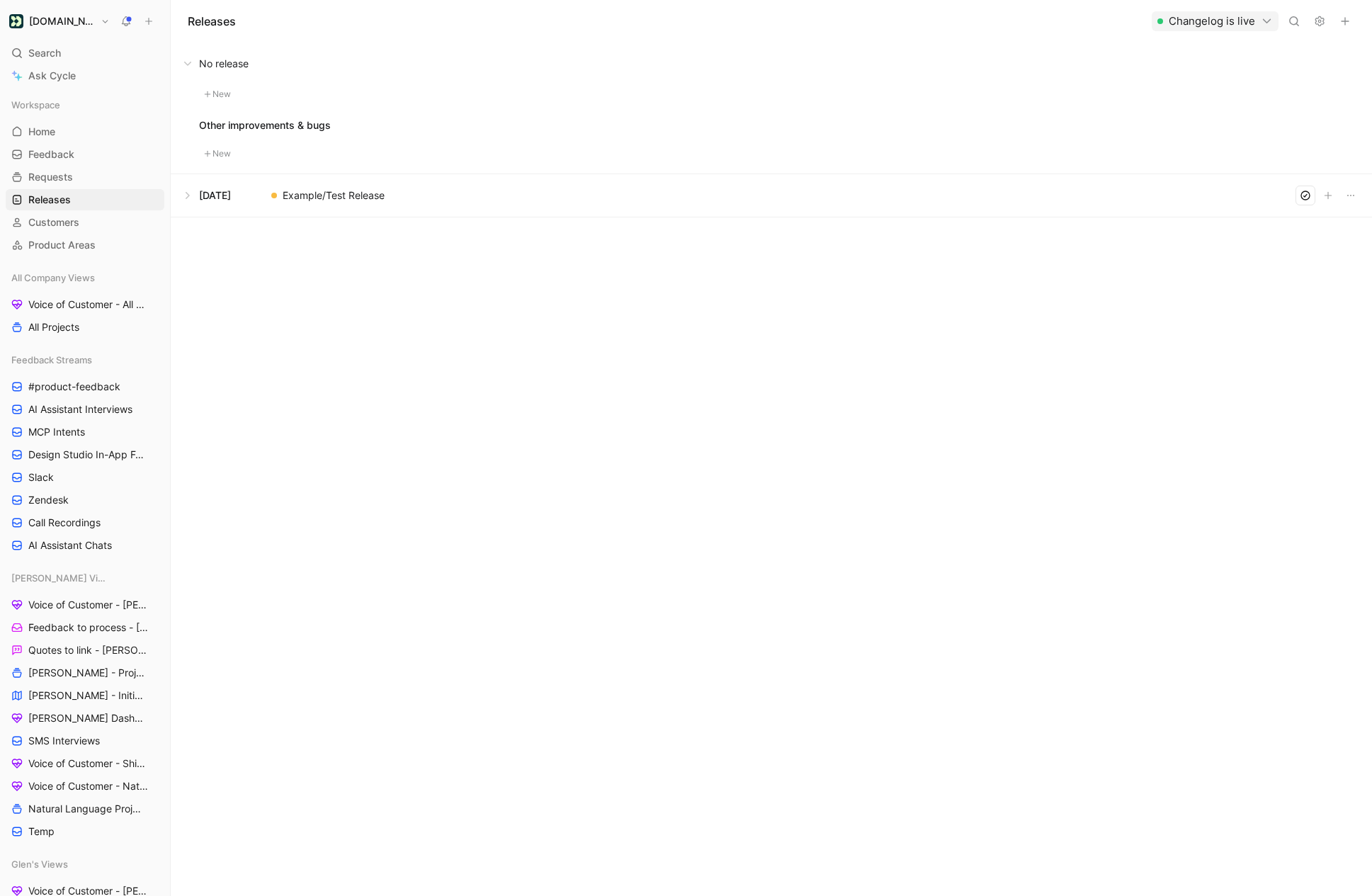
click at [185, 65] on button at bounding box center [770, 64] width 1199 height 42
